Goal: Task Accomplishment & Management: Manage account settings

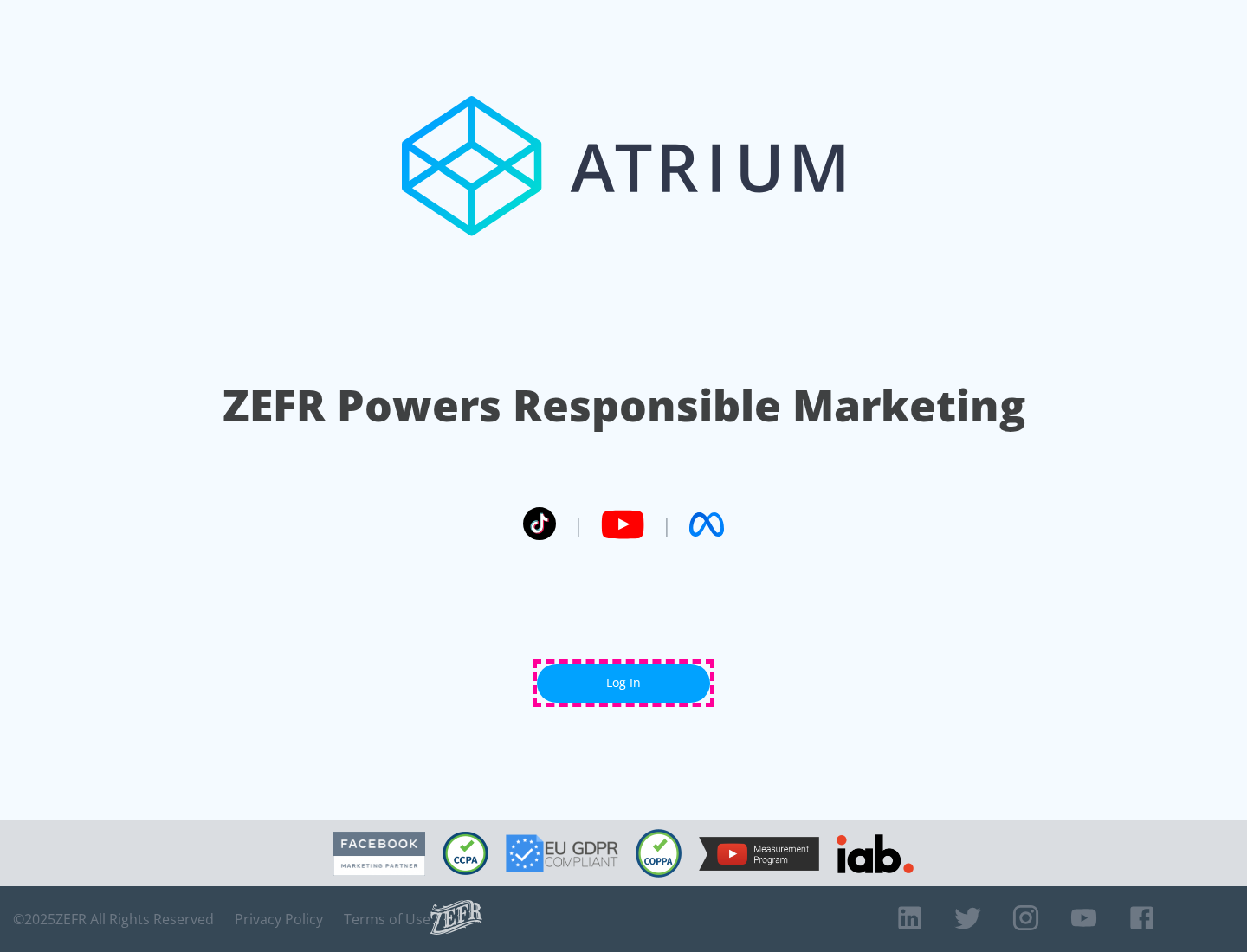
click at [623, 684] on link "Log In" at bounding box center [623, 683] width 173 height 39
